Goal: Task Accomplishment & Management: Manage account settings

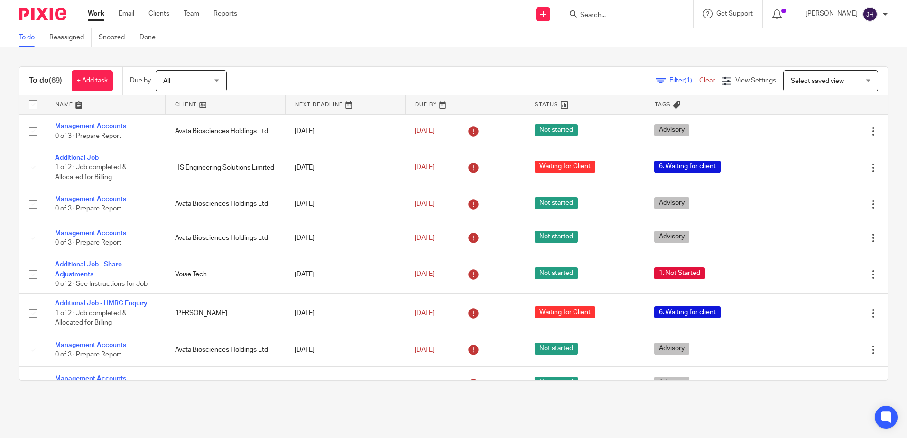
click at [73, 105] on link at bounding box center [106, 104] width 120 height 19
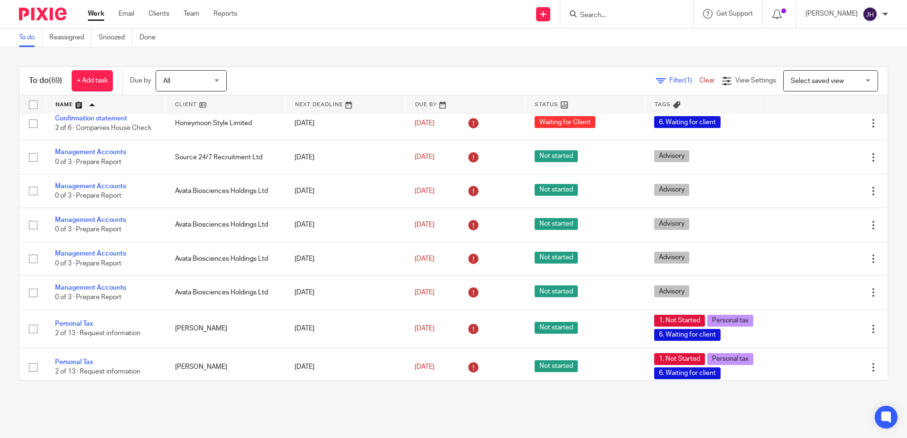
scroll to position [901, 0]
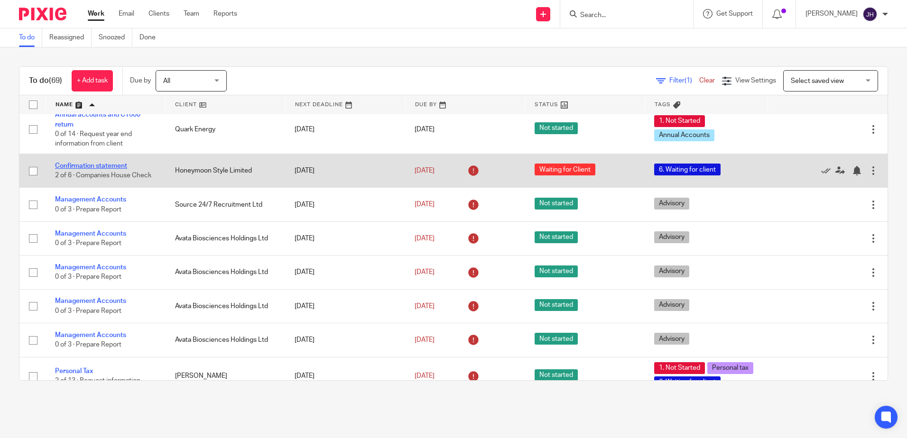
click at [94, 164] on link "Confirmation statement" at bounding box center [91, 166] width 72 height 7
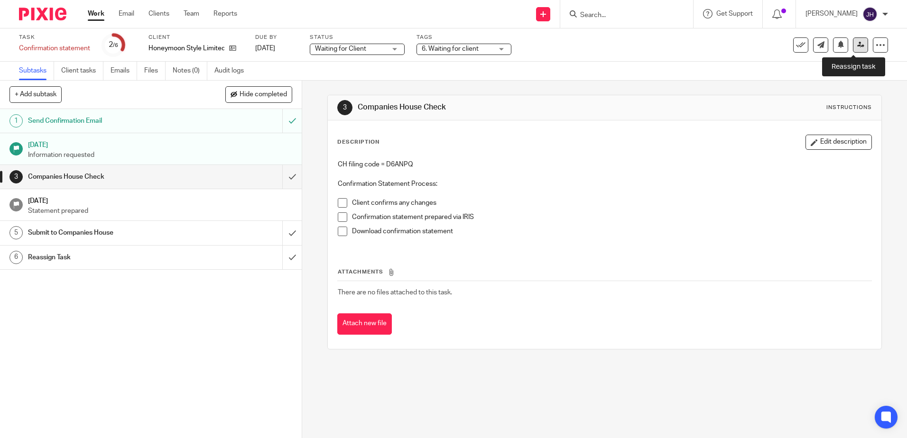
click at [858, 46] on link at bounding box center [860, 44] width 15 height 15
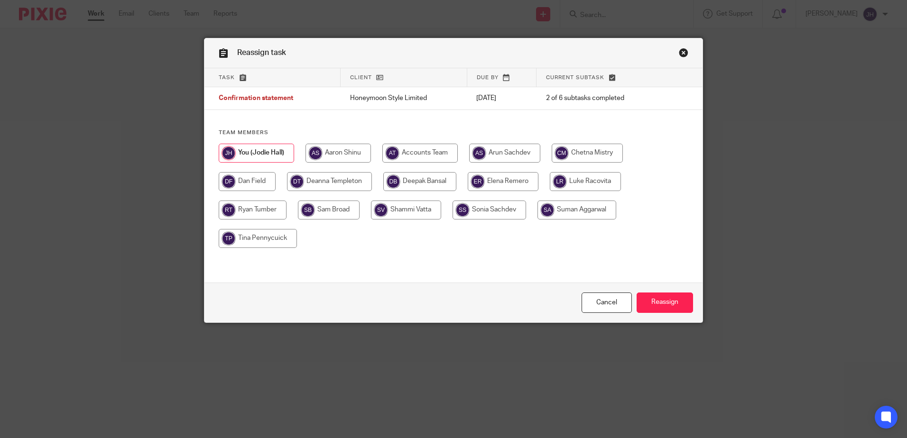
click at [259, 210] on input "radio" at bounding box center [253, 210] width 68 height 19
radio input "true"
click at [662, 303] on input "Reassign" at bounding box center [665, 303] width 56 height 20
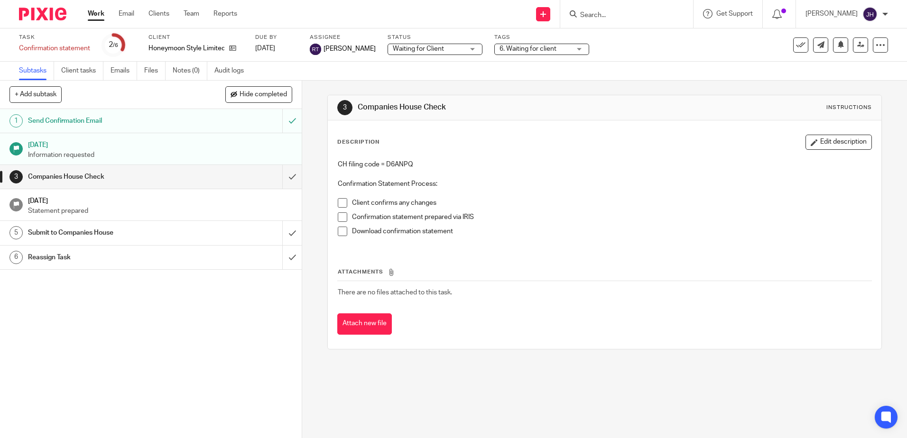
click at [642, 16] on input "Search" at bounding box center [621, 15] width 85 height 9
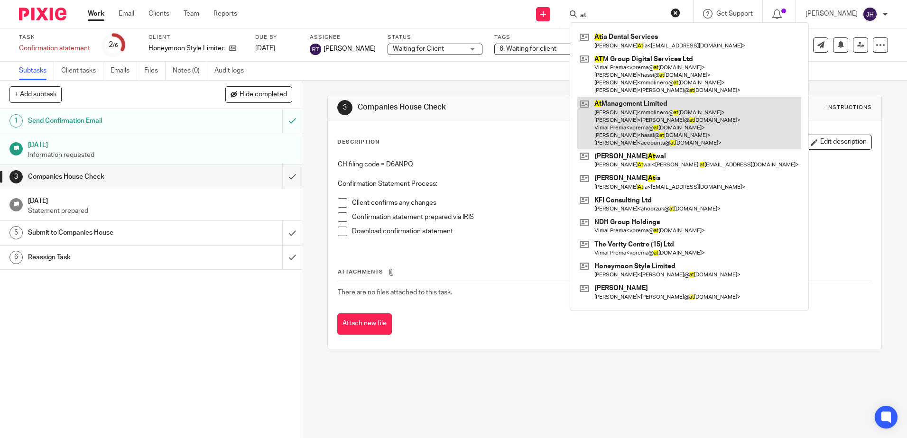
type input "at"
click at [639, 119] on link at bounding box center [689, 123] width 224 height 53
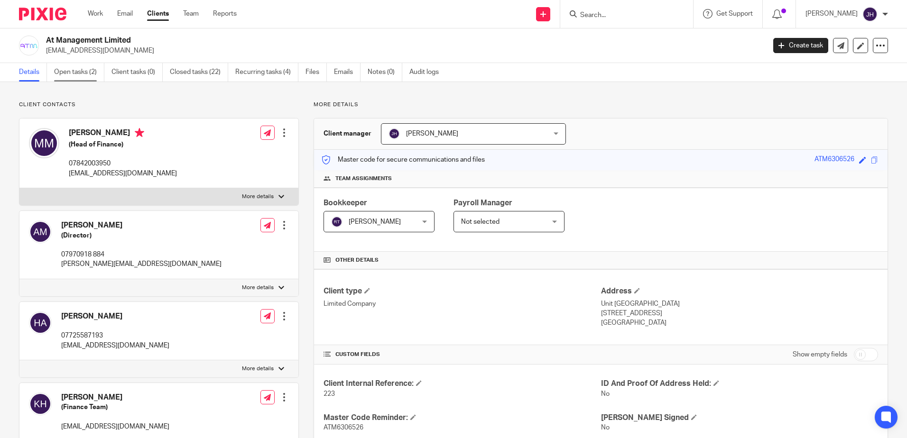
click at [84, 79] on link "Open tasks (2)" at bounding box center [79, 72] width 50 height 18
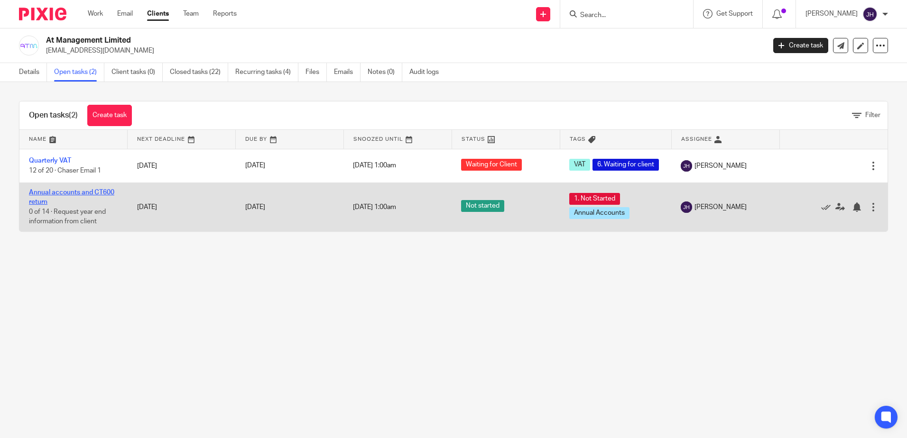
click at [74, 194] on link "Annual accounts and CT600 return" at bounding box center [71, 197] width 85 height 16
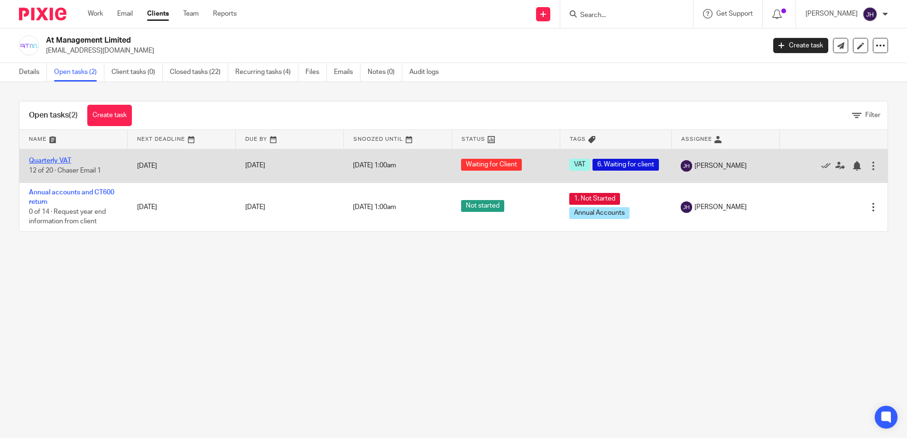
click at [54, 161] on link "Quarterly VAT" at bounding box center [50, 160] width 42 height 7
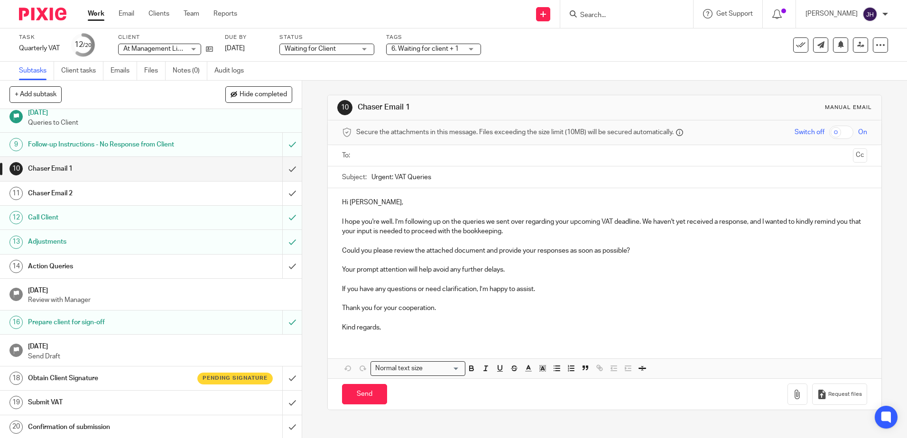
scroll to position [194, 0]
click at [134, 384] on h1 "Obtain Client Signature" at bounding box center [109, 377] width 163 height 14
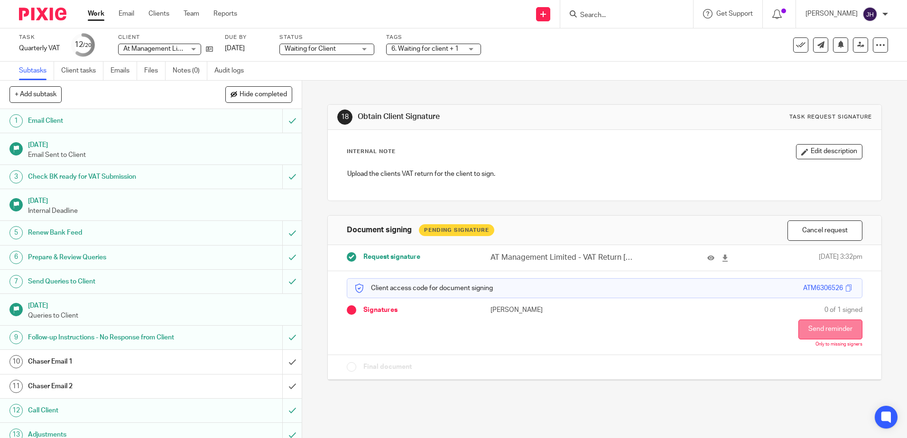
click at [822, 327] on button "Send reminder" at bounding box center [830, 330] width 64 height 20
